Goal: Check status: Check status

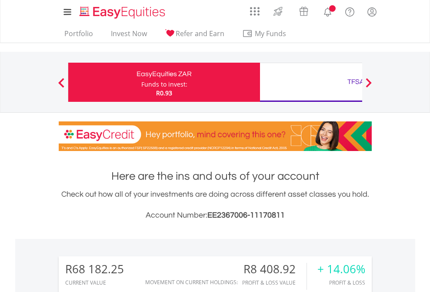
scroll to position [84, 137]
click at [141, 82] on div "Funds to invest:" at bounding box center [164, 84] width 46 height 9
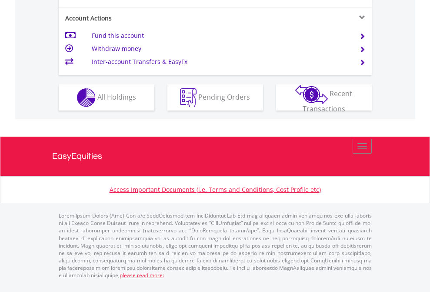
scroll to position [851, 0]
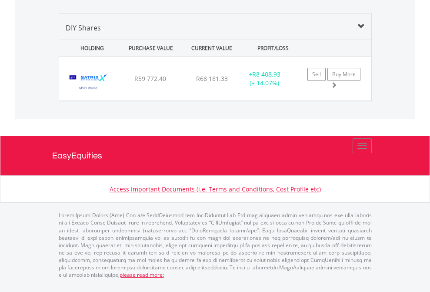
scroll to position [84, 137]
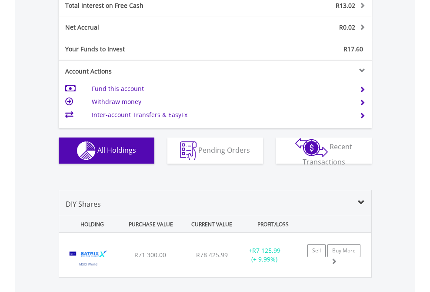
scroll to position [1002, 0]
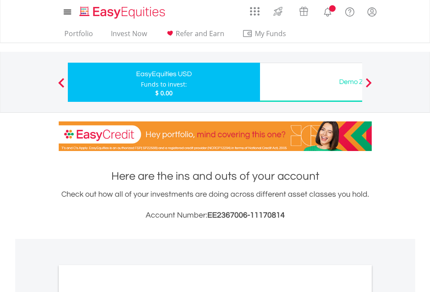
scroll to position [523, 0]
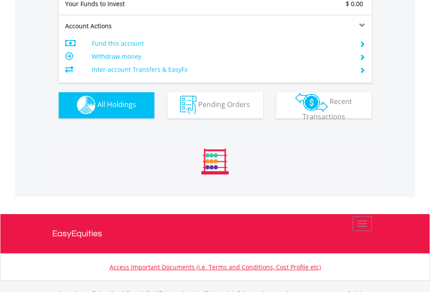
scroll to position [861, 0]
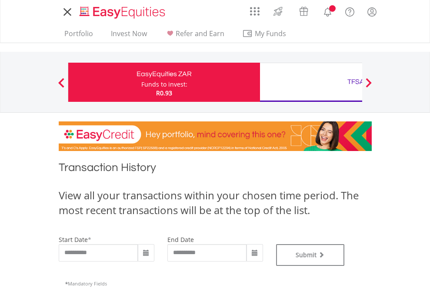
type input "**********"
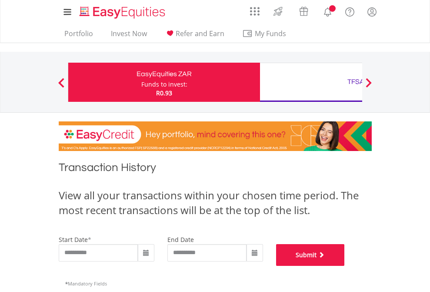
click at [345, 266] on button "Submit" at bounding box center [310, 255] width 69 height 22
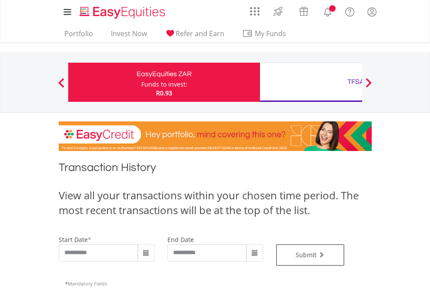
click at [311, 82] on div "TFSA" at bounding box center [355, 82] width 181 height 12
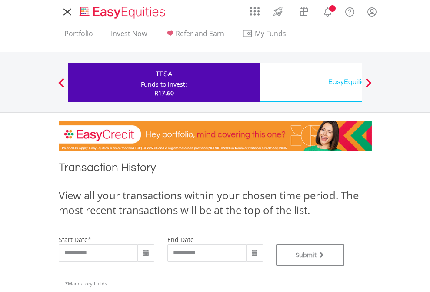
type input "**********"
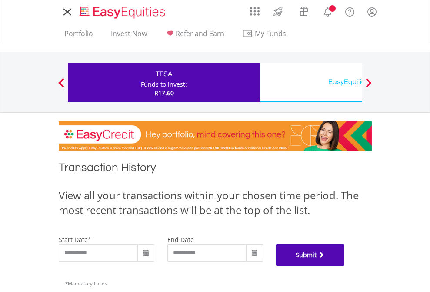
click at [345, 266] on button "Submit" at bounding box center [310, 255] width 69 height 22
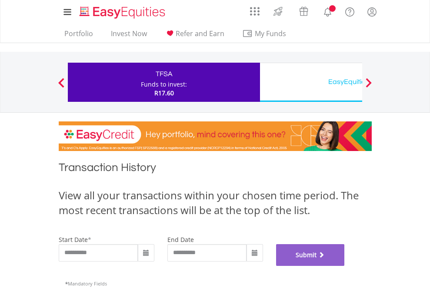
scroll to position [353, 0]
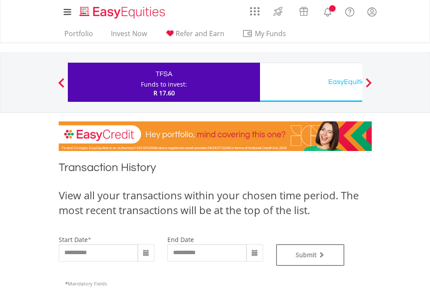
click at [311, 82] on div "EasyEquities USD" at bounding box center [355, 82] width 181 height 12
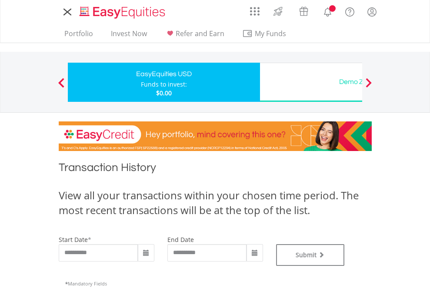
type input "**********"
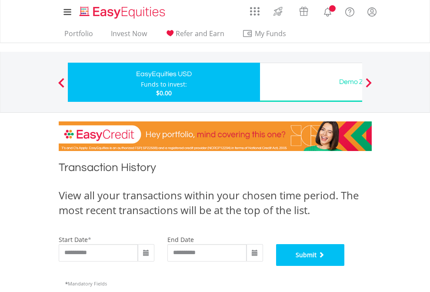
click at [345, 266] on button "Submit" at bounding box center [310, 255] width 69 height 22
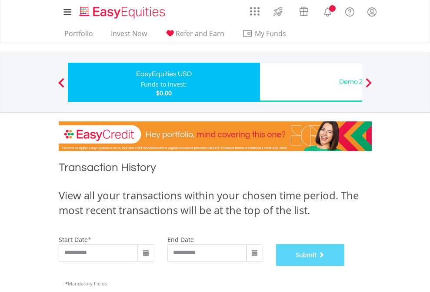
scroll to position [353, 0]
